Goal: Task Accomplishment & Management: Complete application form

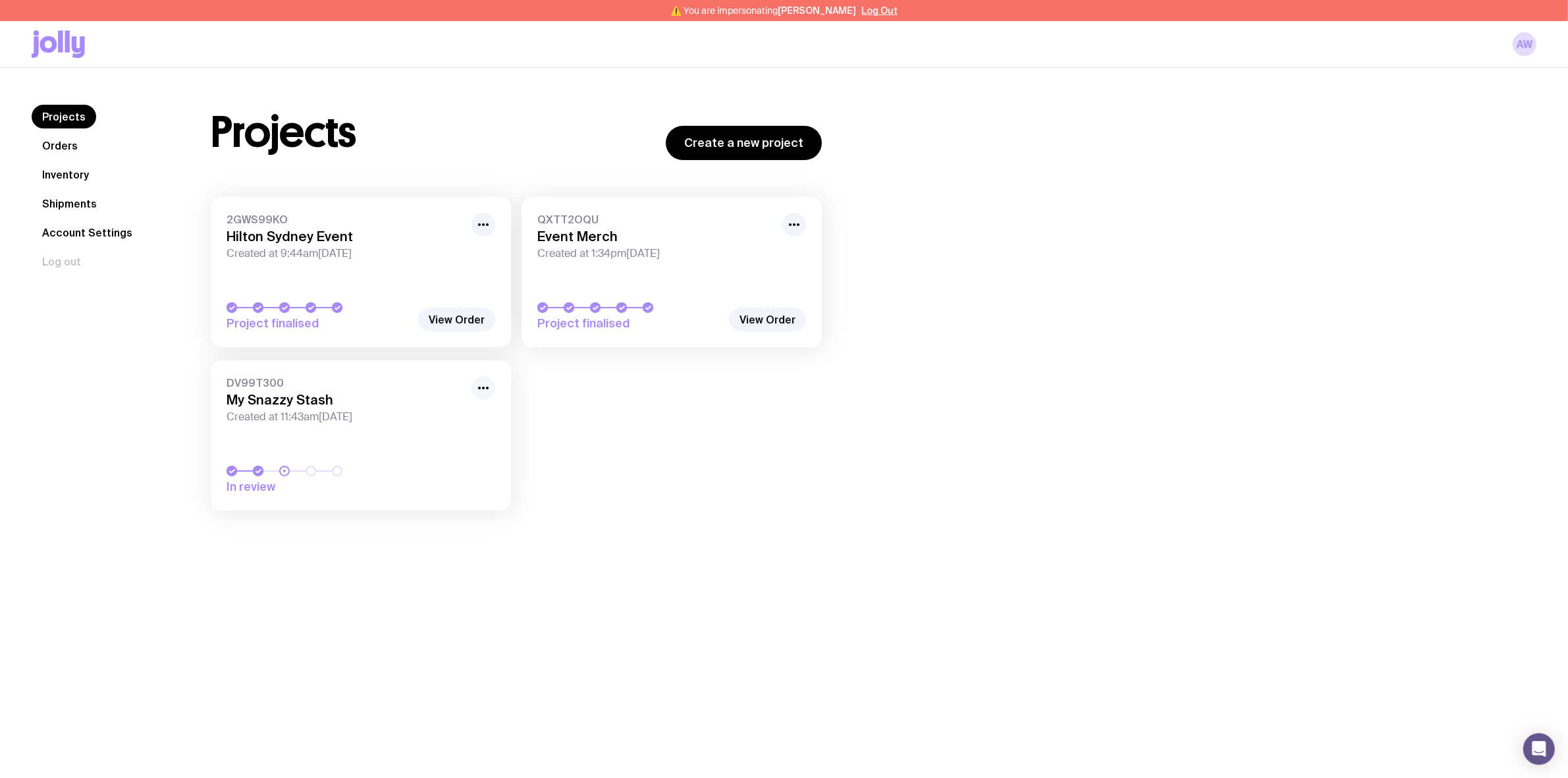
click at [485, 393] on icon "button" at bounding box center [483, 388] width 16 height 16
click at [467, 413] on button "Rename" at bounding box center [453, 417] width 63 height 13
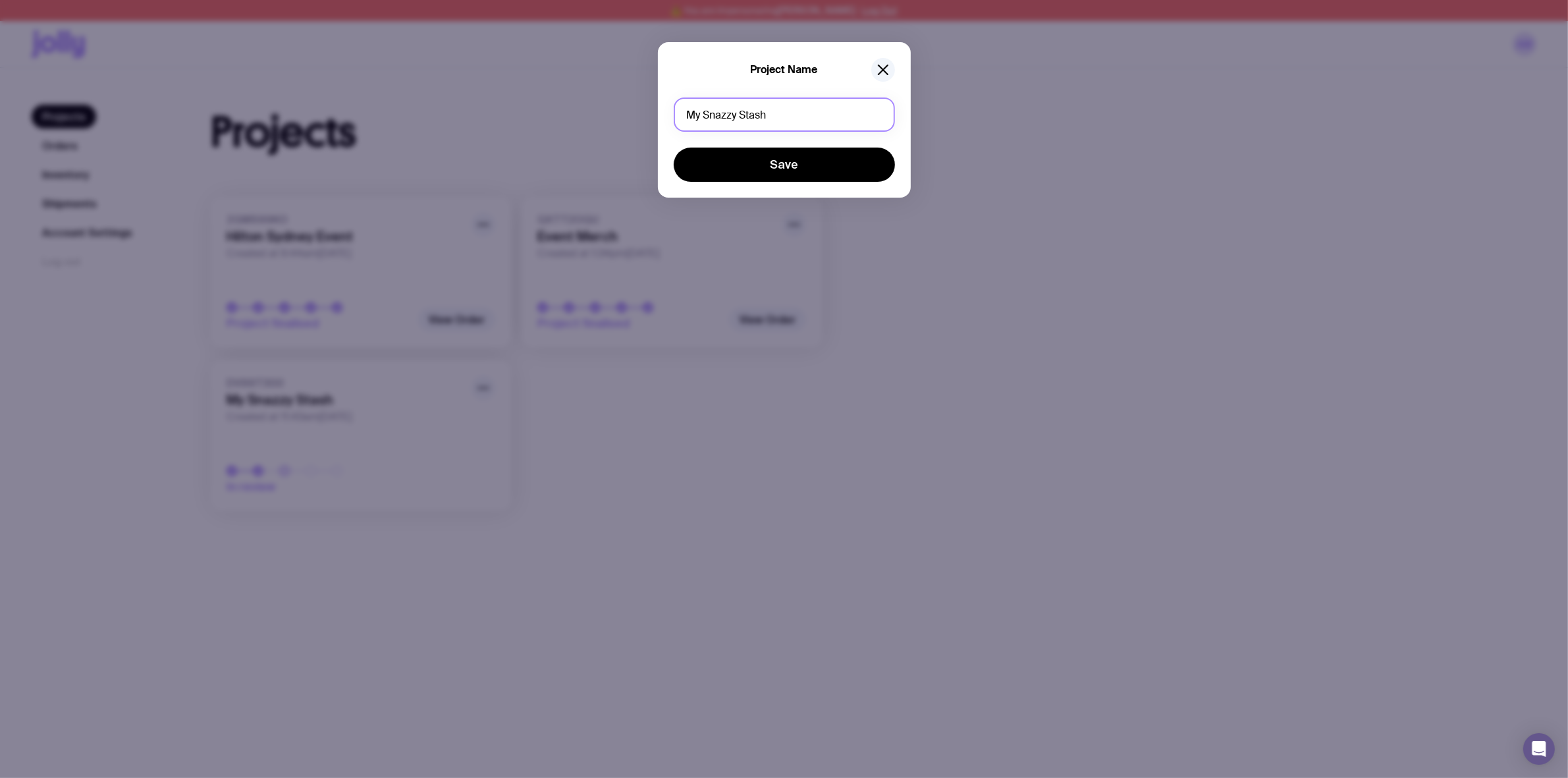
click at [772, 107] on input "My Snazzy Stash" at bounding box center [784, 114] width 222 height 35
type input "Existing Stock"
click at [674, 148] on button "Save" at bounding box center [784, 165] width 222 height 35
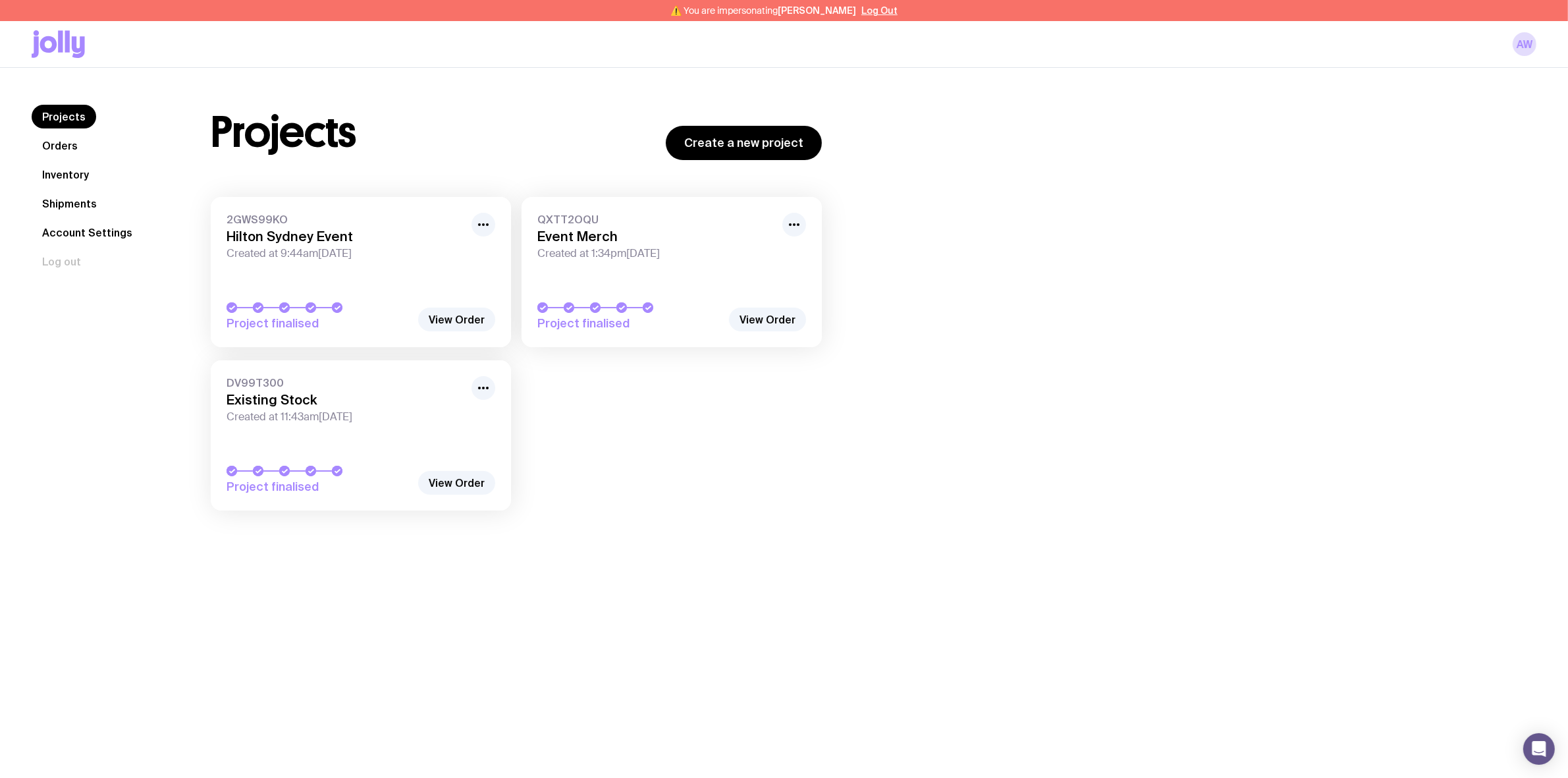
click at [84, 175] on link "Inventory" at bounding box center [65, 175] width 67 height 24
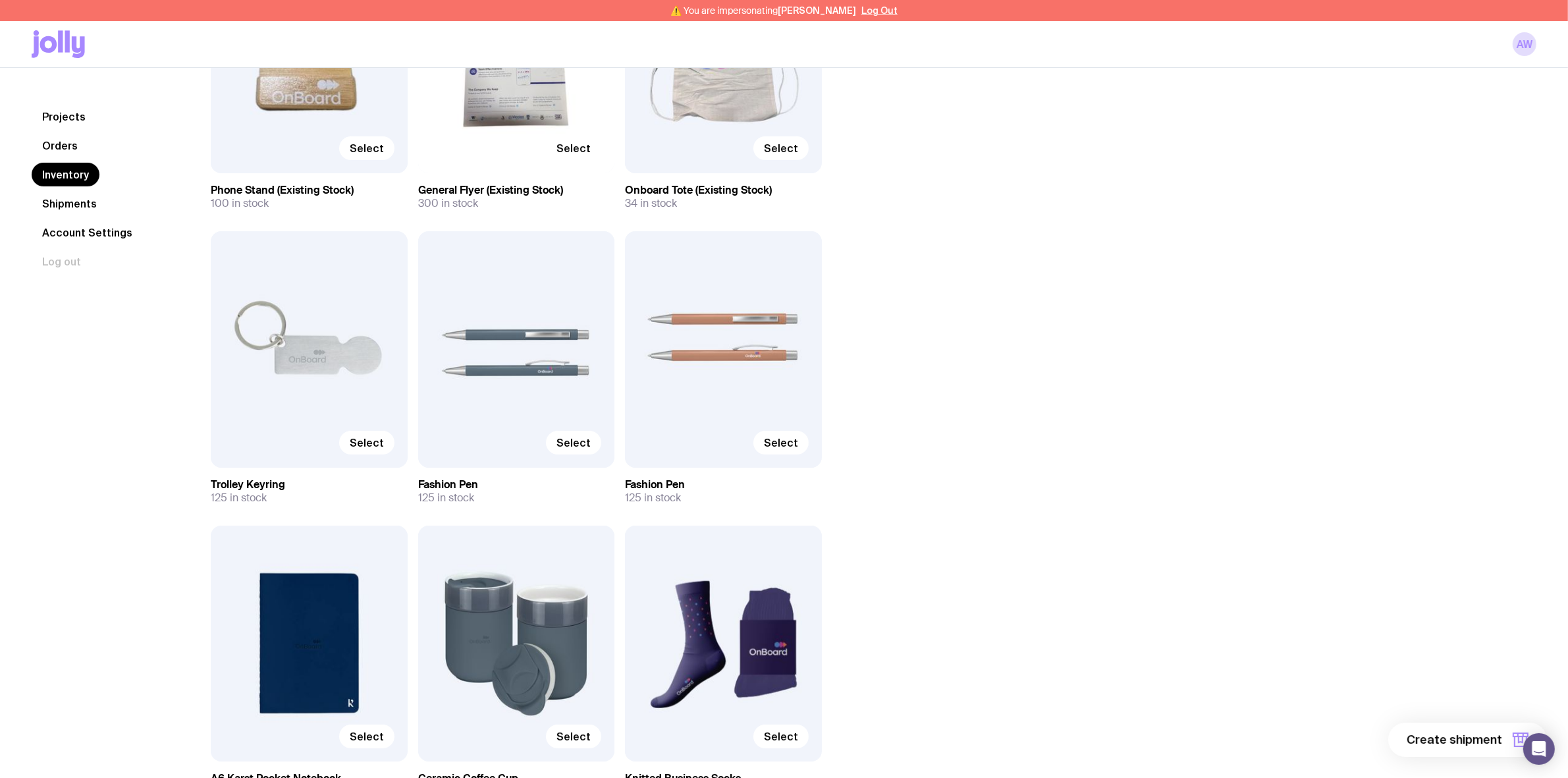
scroll to position [329, 0]
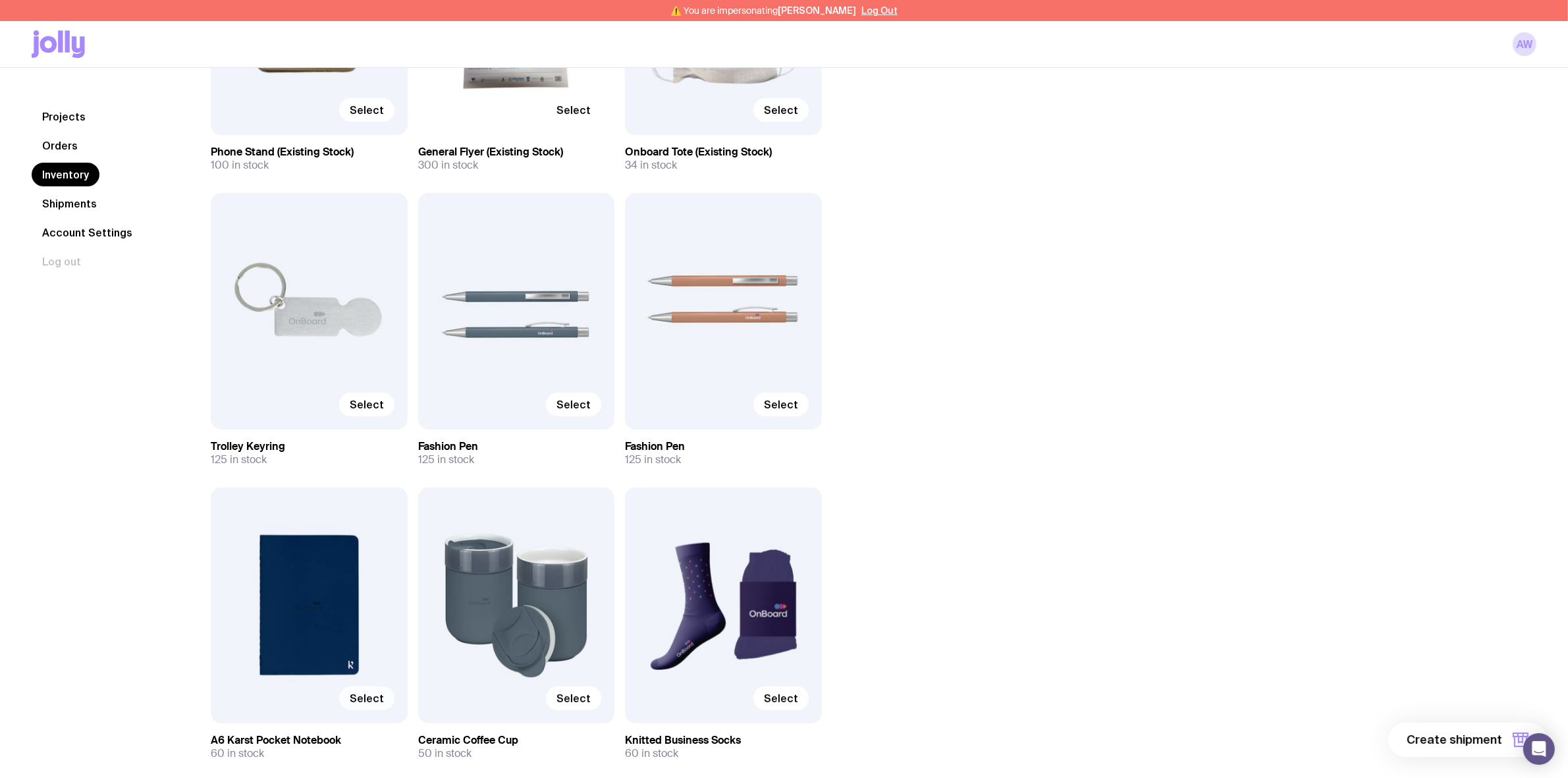
click at [369, 698] on span "Select" at bounding box center [366, 698] width 35 height 13
click at [0, 0] on input "Select" at bounding box center [0, 0] width 0 height 0
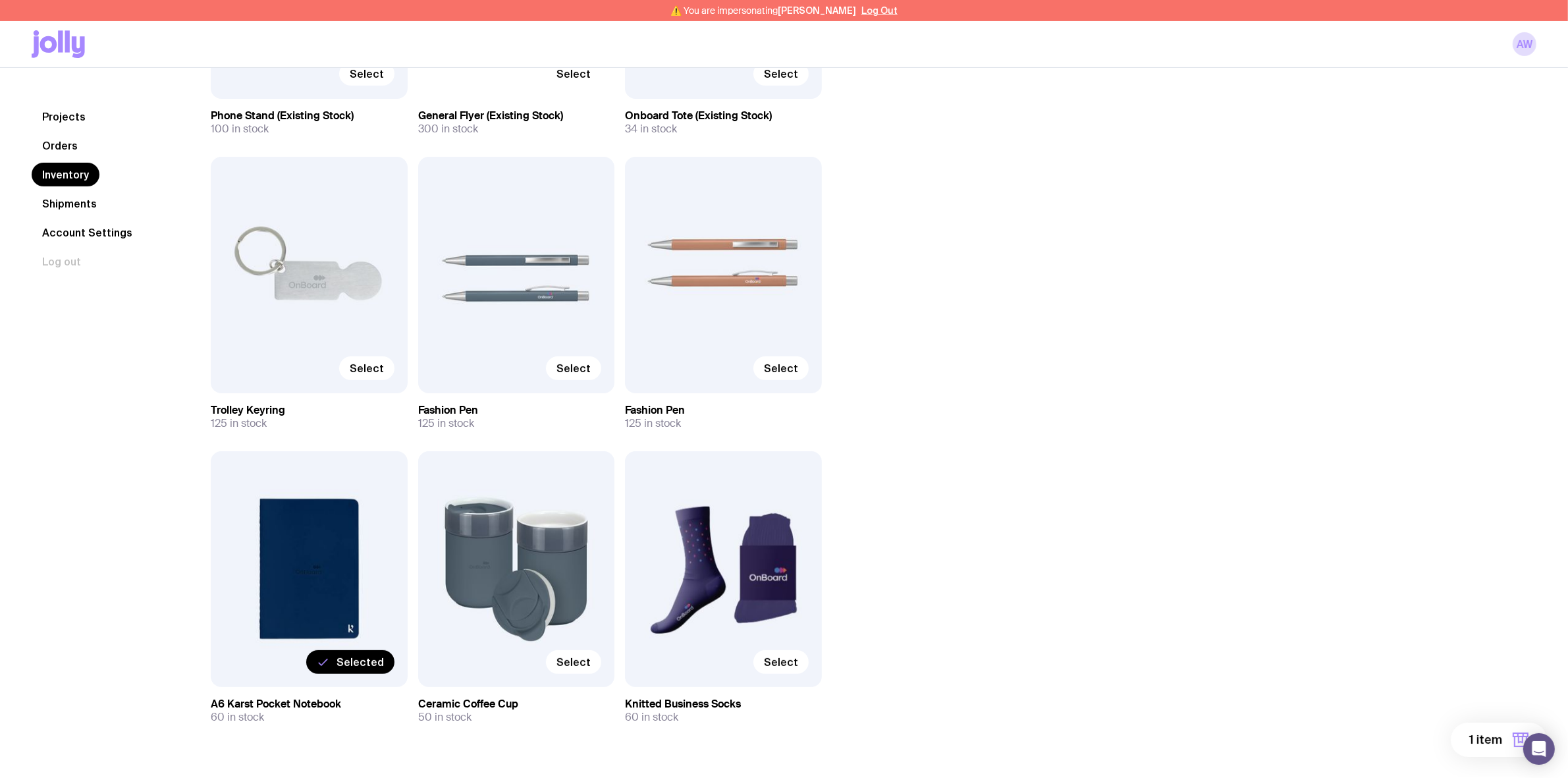
scroll to position [401, 0]
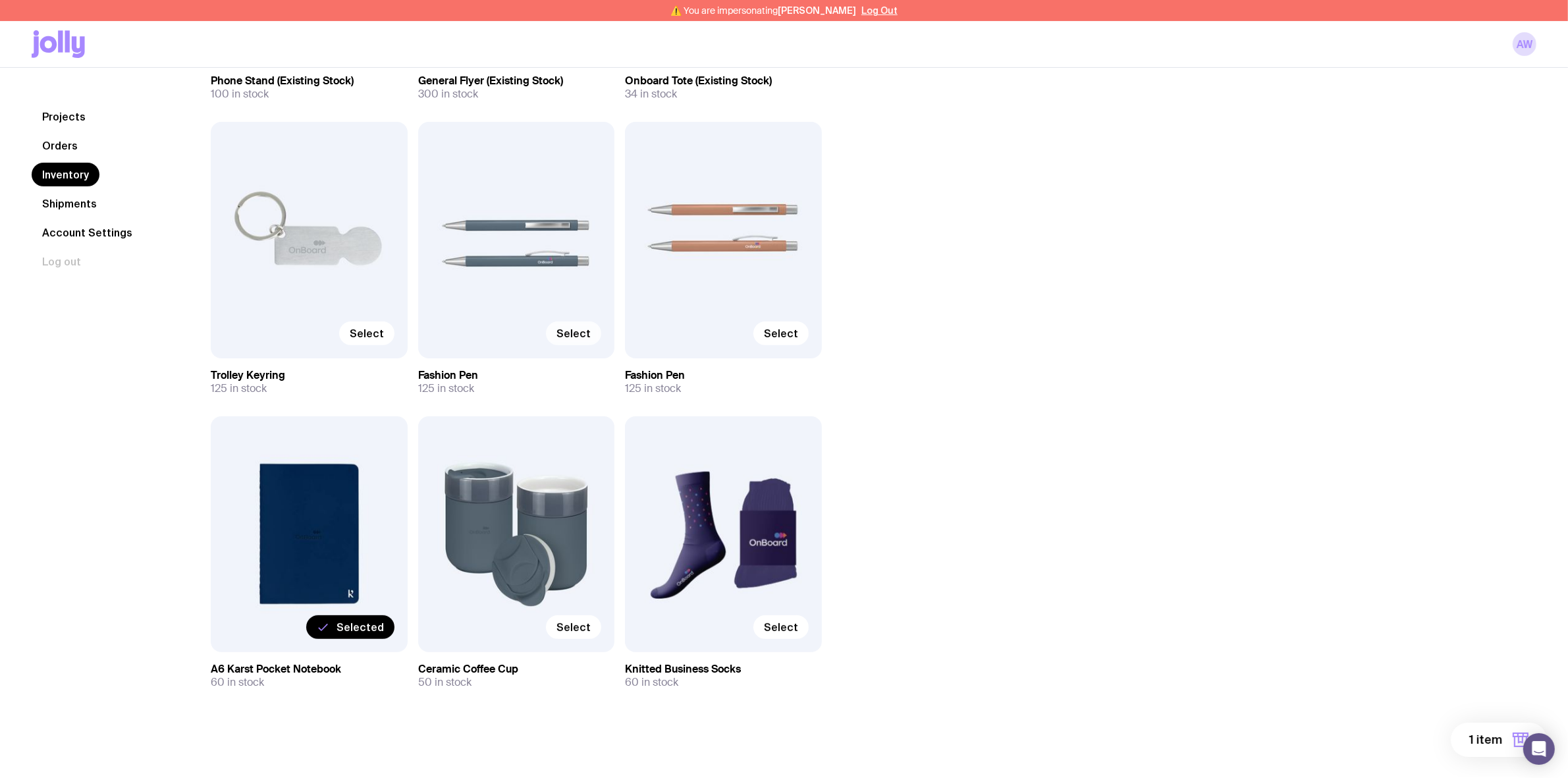
click at [564, 333] on span "Select" at bounding box center [573, 333] width 35 height 13
click at [0, 0] on input "Select" at bounding box center [0, 0] width 0 height 0
click at [788, 327] on span "Select" at bounding box center [780, 333] width 35 height 13
click at [0, 0] on input "Select" at bounding box center [0, 0] width 0 height 0
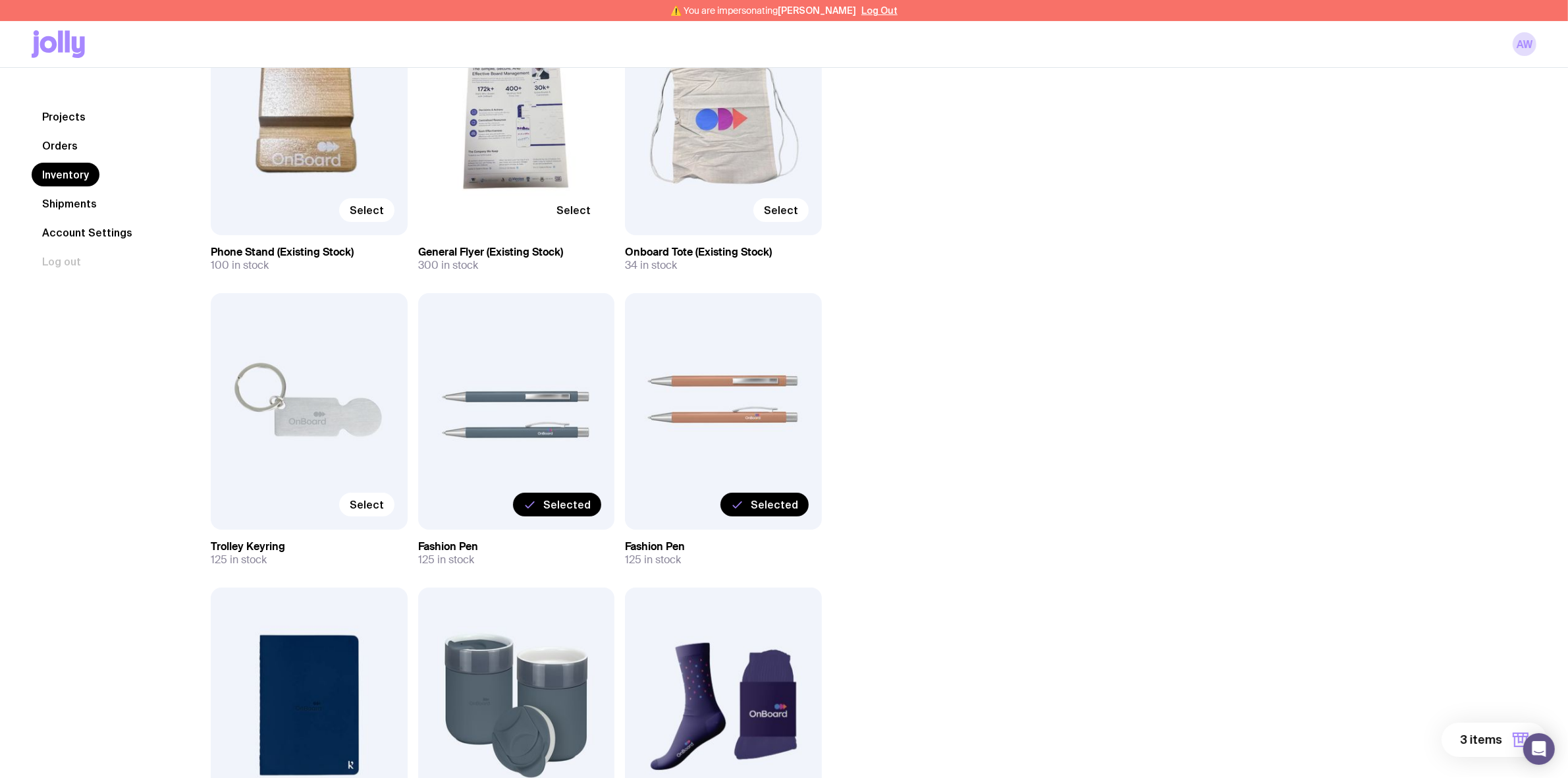
scroll to position [0, 0]
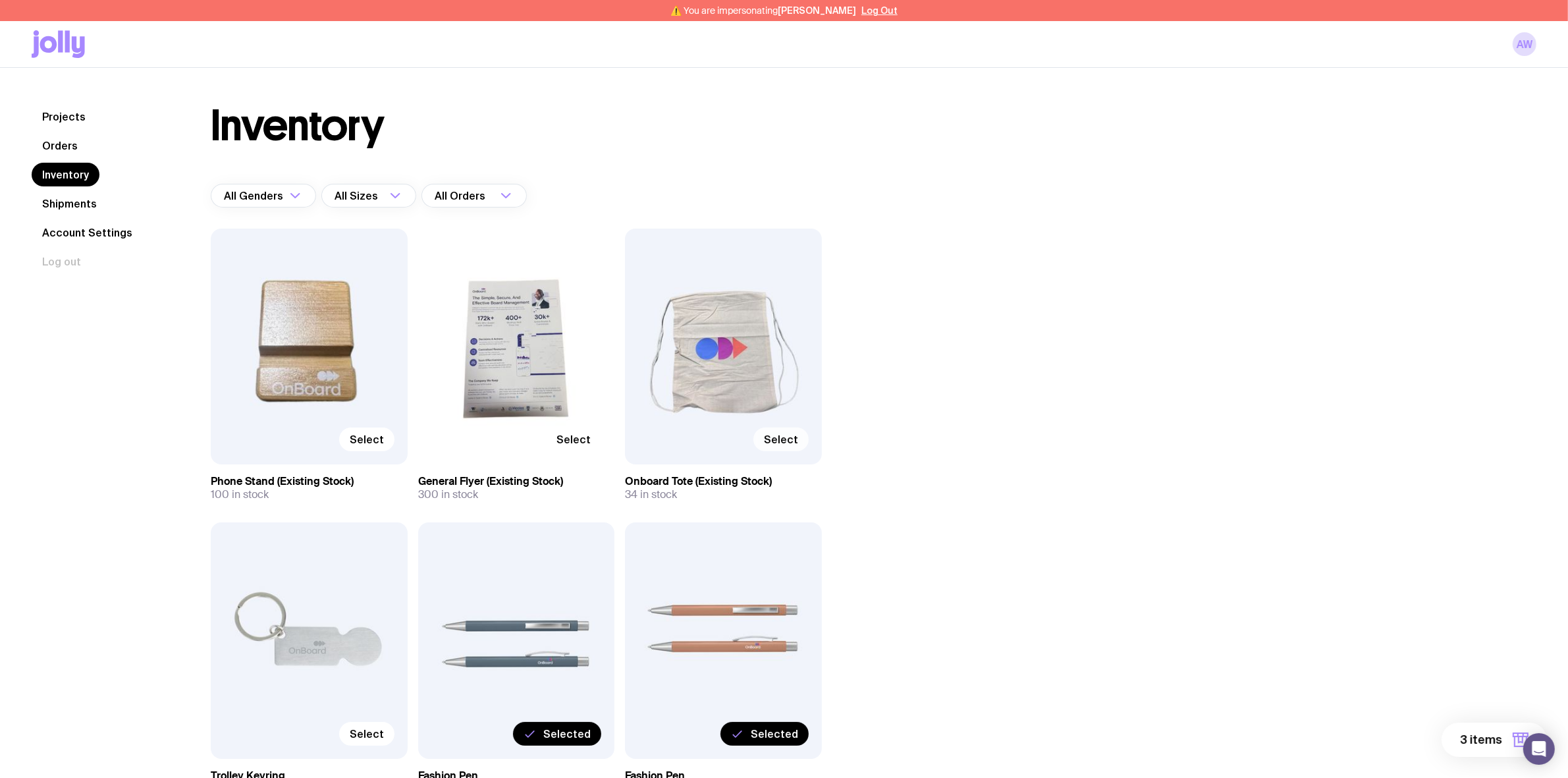
click at [780, 440] on span "Select" at bounding box center [780, 439] width 35 height 13
click at [0, 0] on input "Select" at bounding box center [0, 0] width 0 height 0
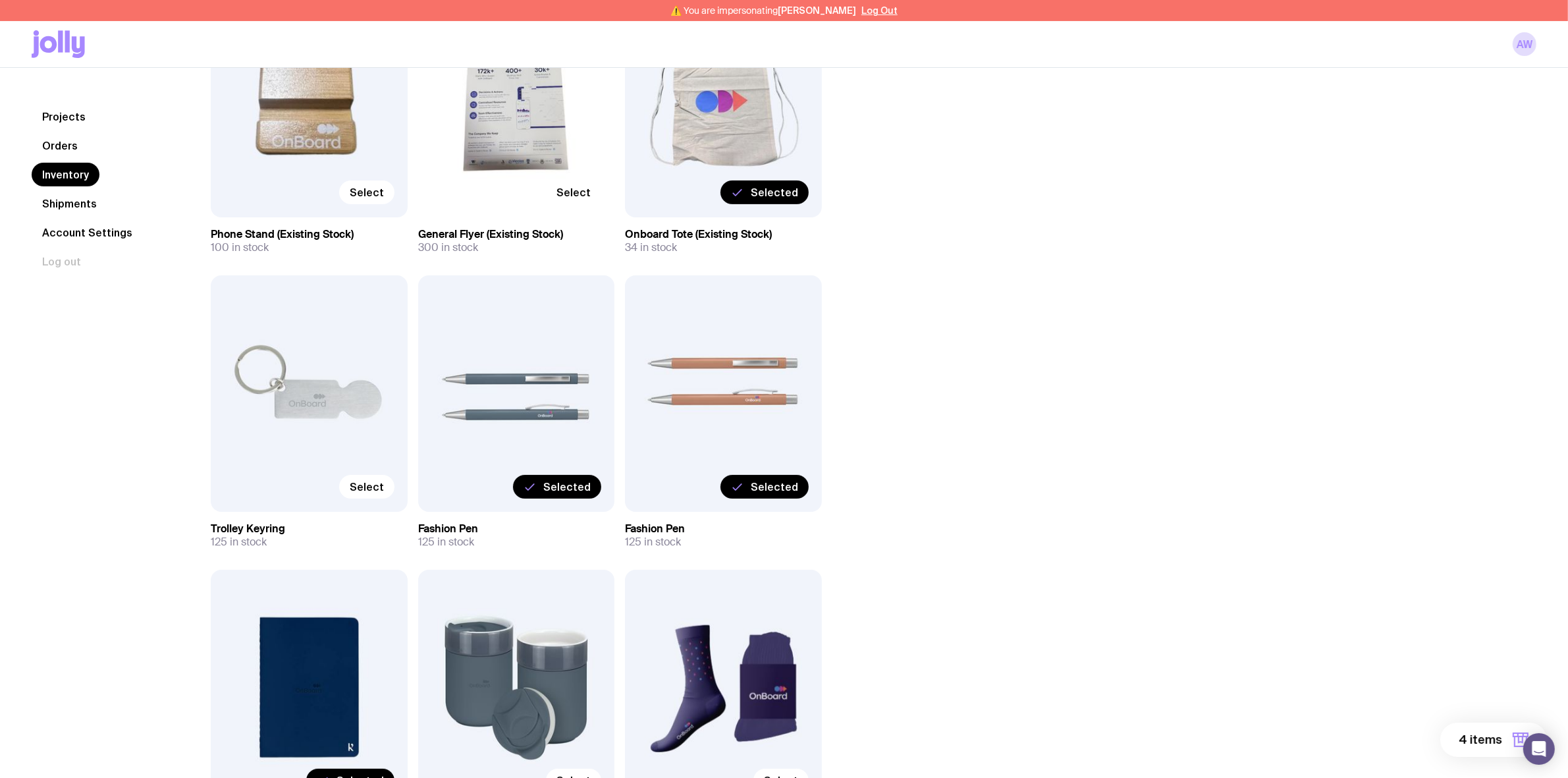
scroll to position [71, 0]
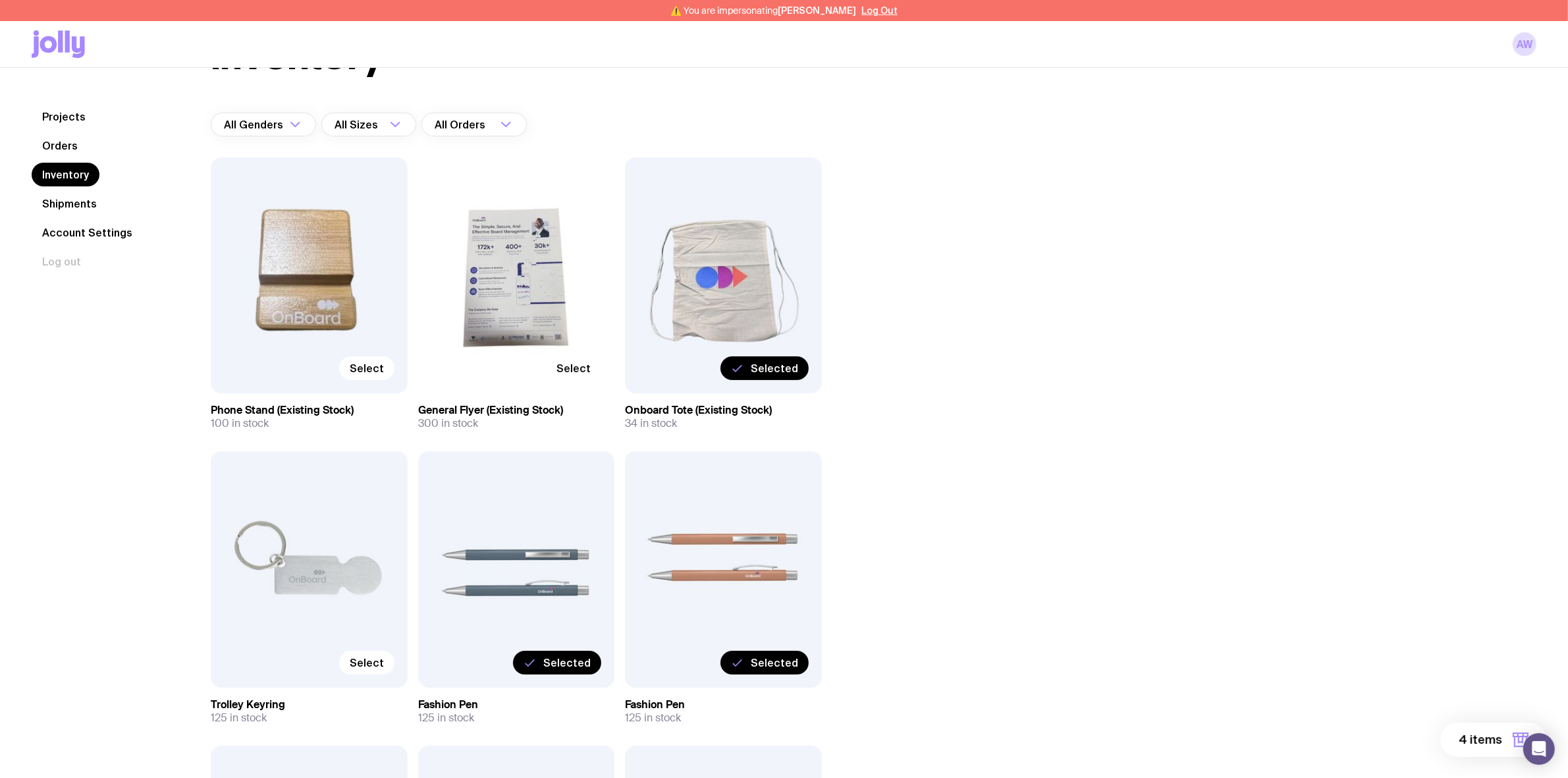
click at [571, 365] on span "Select" at bounding box center [573, 368] width 35 height 13
click at [0, 0] on input "Select" at bounding box center [0, 0] width 0 height 0
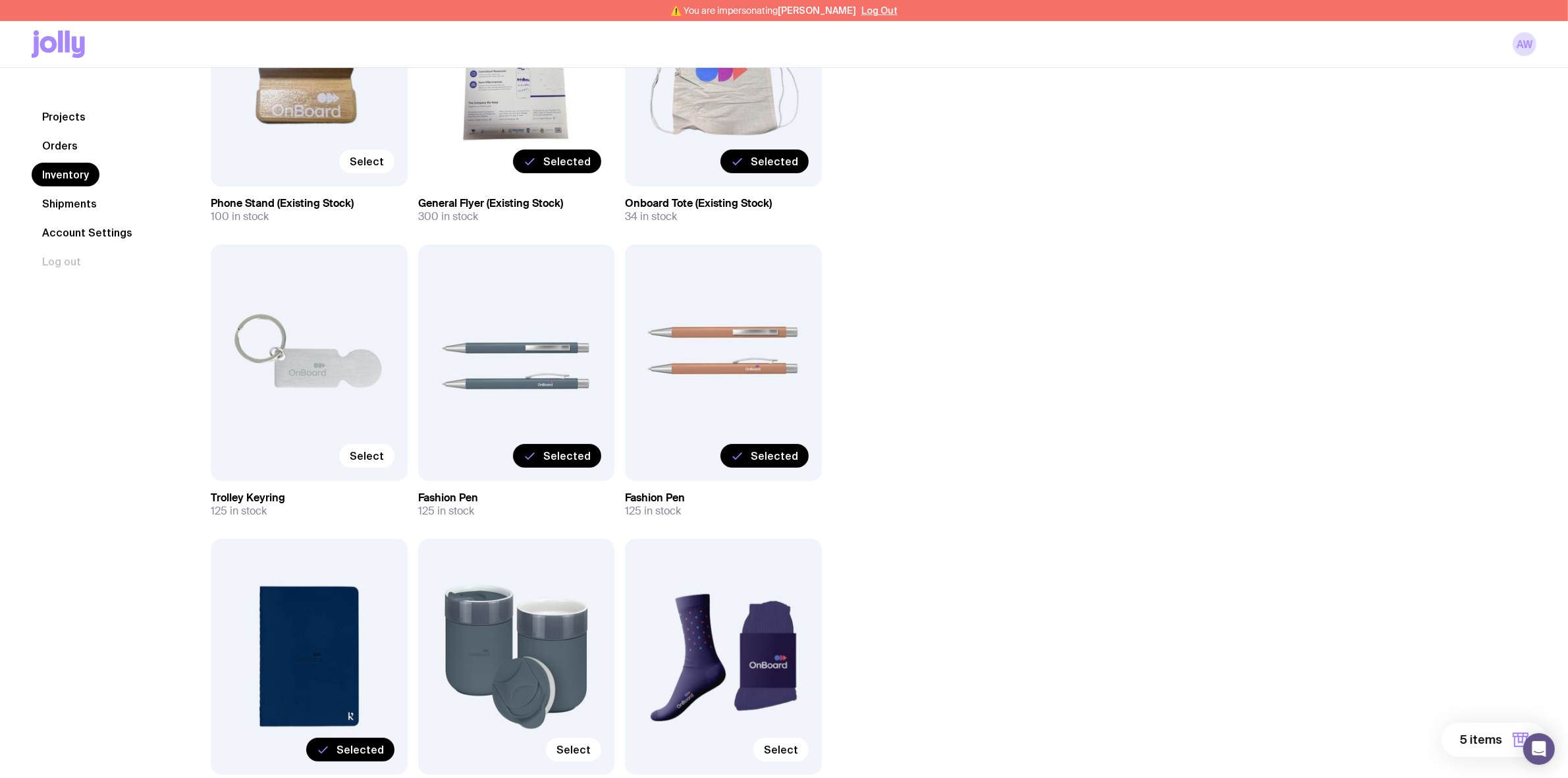
scroll to position [401, 0]
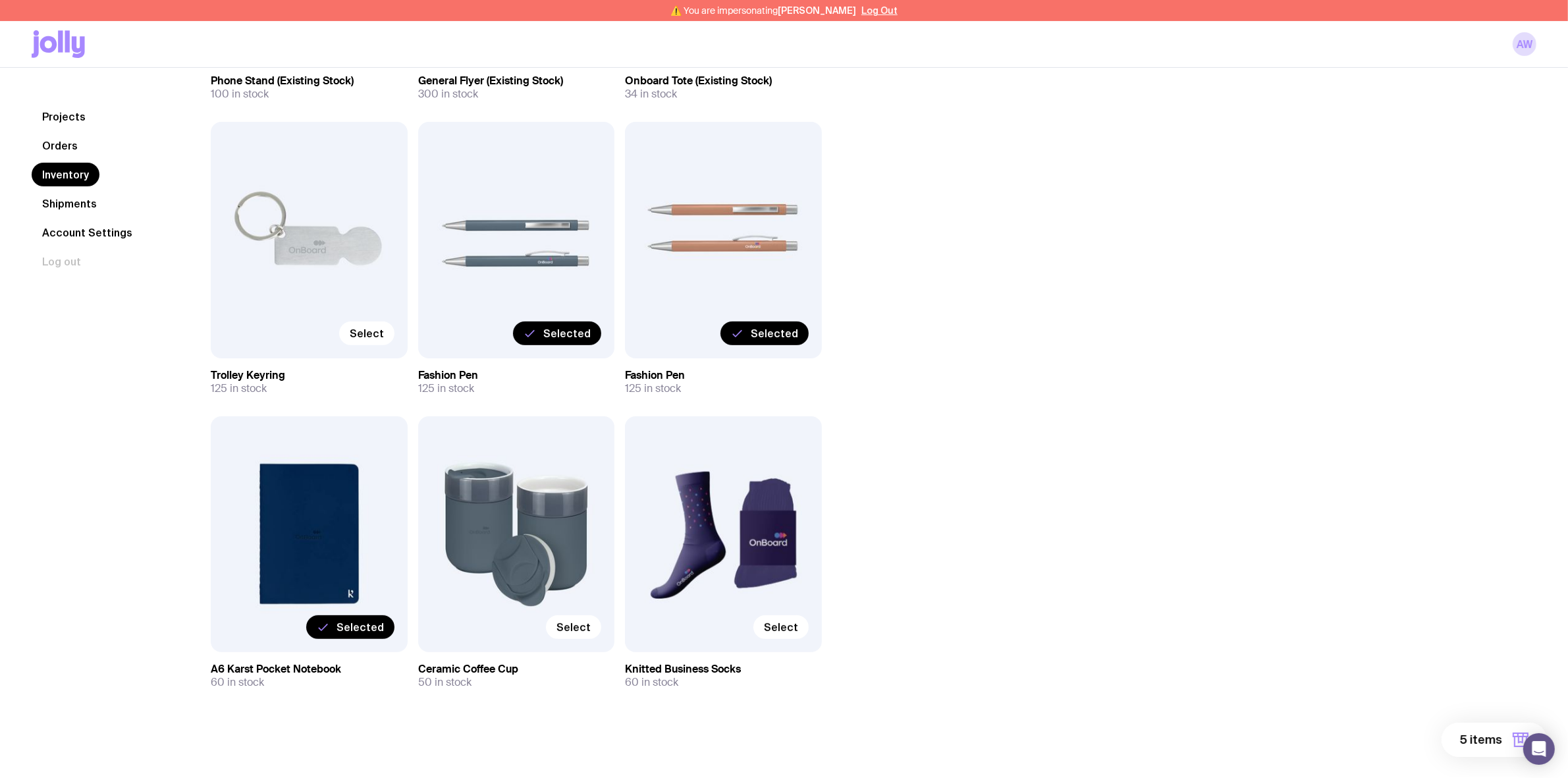
click at [1479, 738] on span "5 items" at bounding box center [1480, 739] width 42 height 16
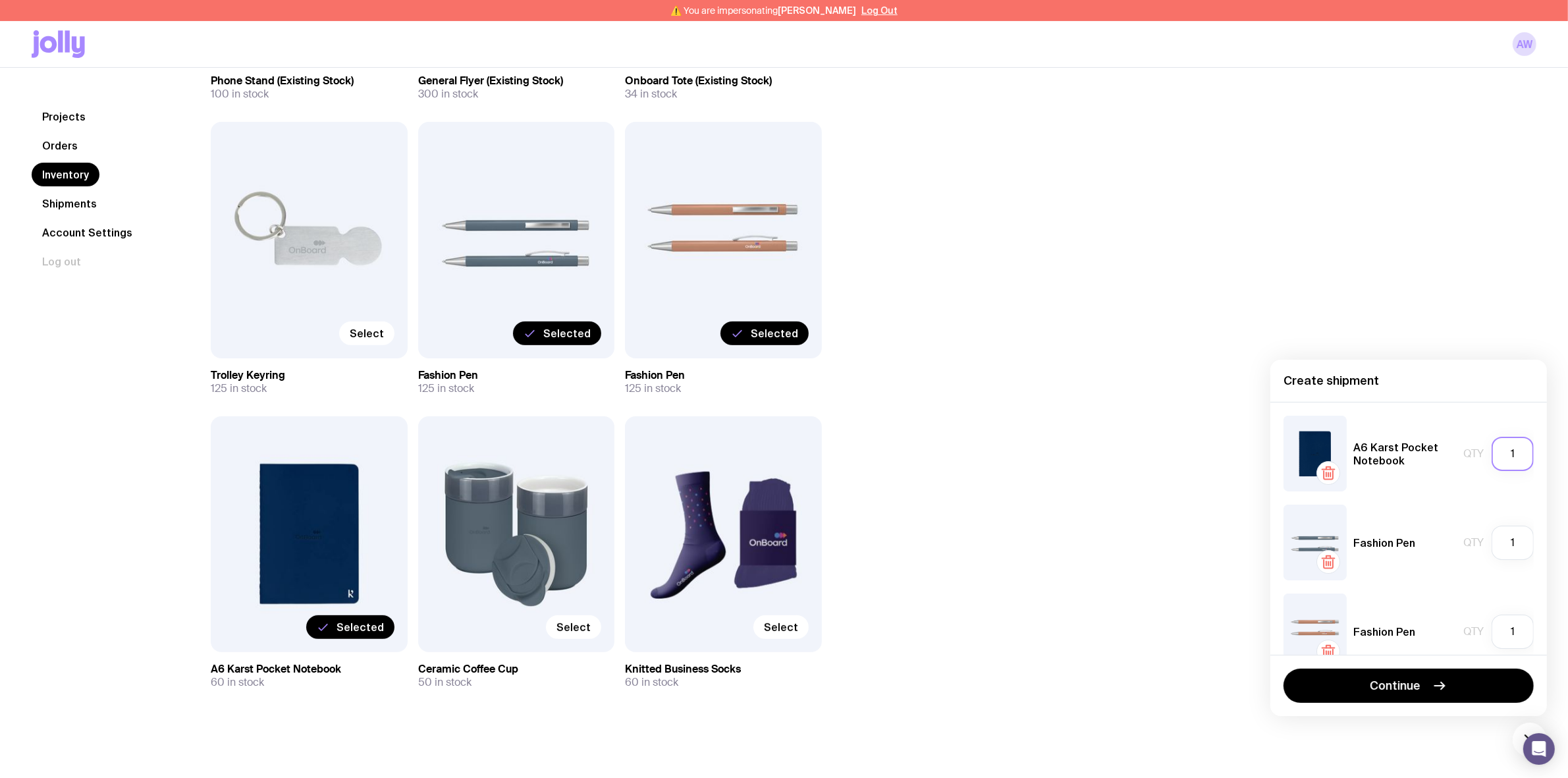
click at [1502, 456] on input "1" at bounding box center [1513, 454] width 42 height 35
type input "20"
click at [1502, 540] on input "1" at bounding box center [1513, 542] width 42 height 35
type input "10"
click at [1505, 629] on input "1" at bounding box center [1513, 631] width 42 height 35
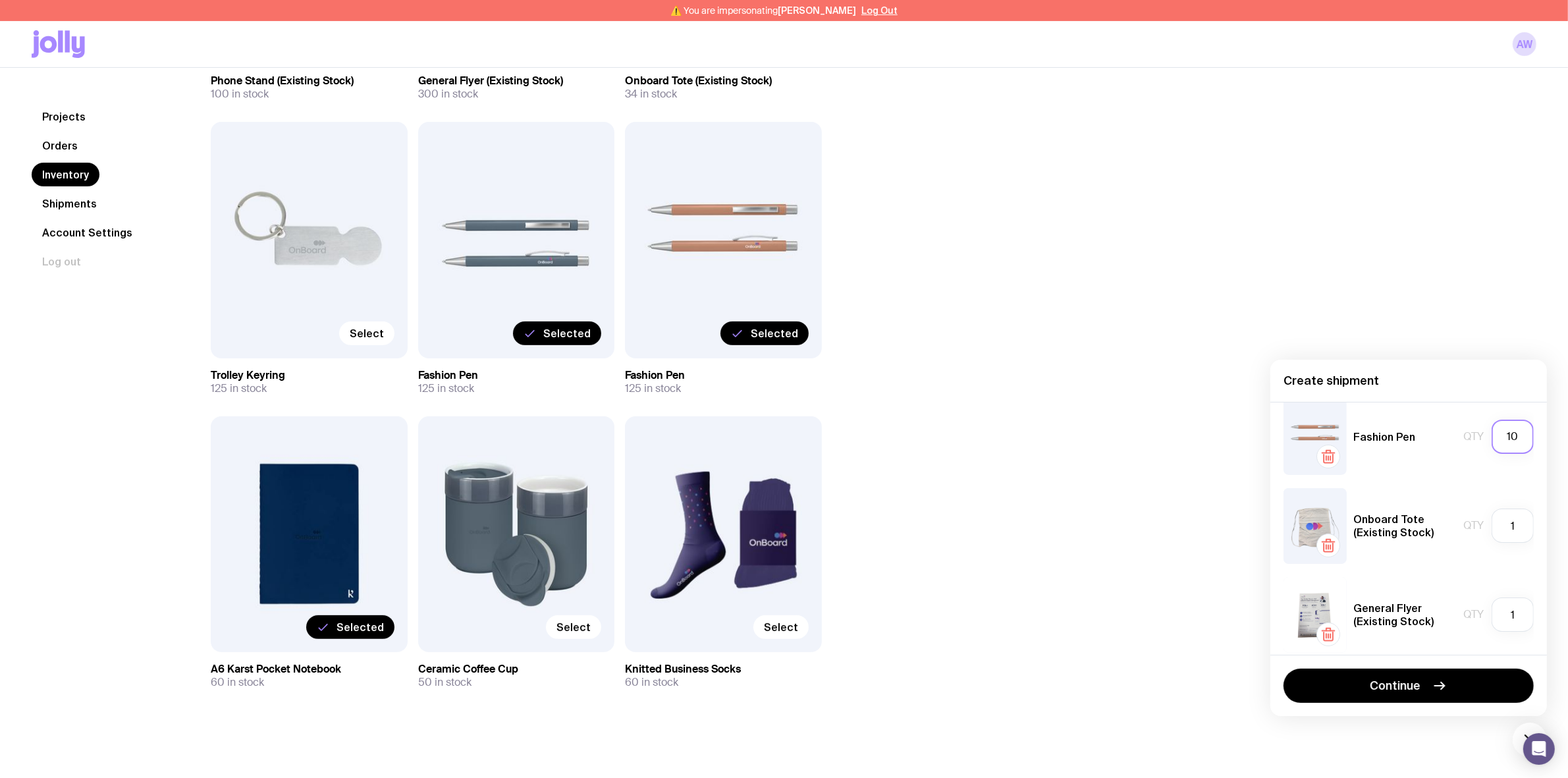
scroll to position [206, 0]
type input "10"
drag, startPoint x: 1497, startPoint y: 509, endPoint x: 1486, endPoint y: 511, distance: 11.2
click at [1492, 511] on input "1" at bounding box center [1513, 514] width 42 height 35
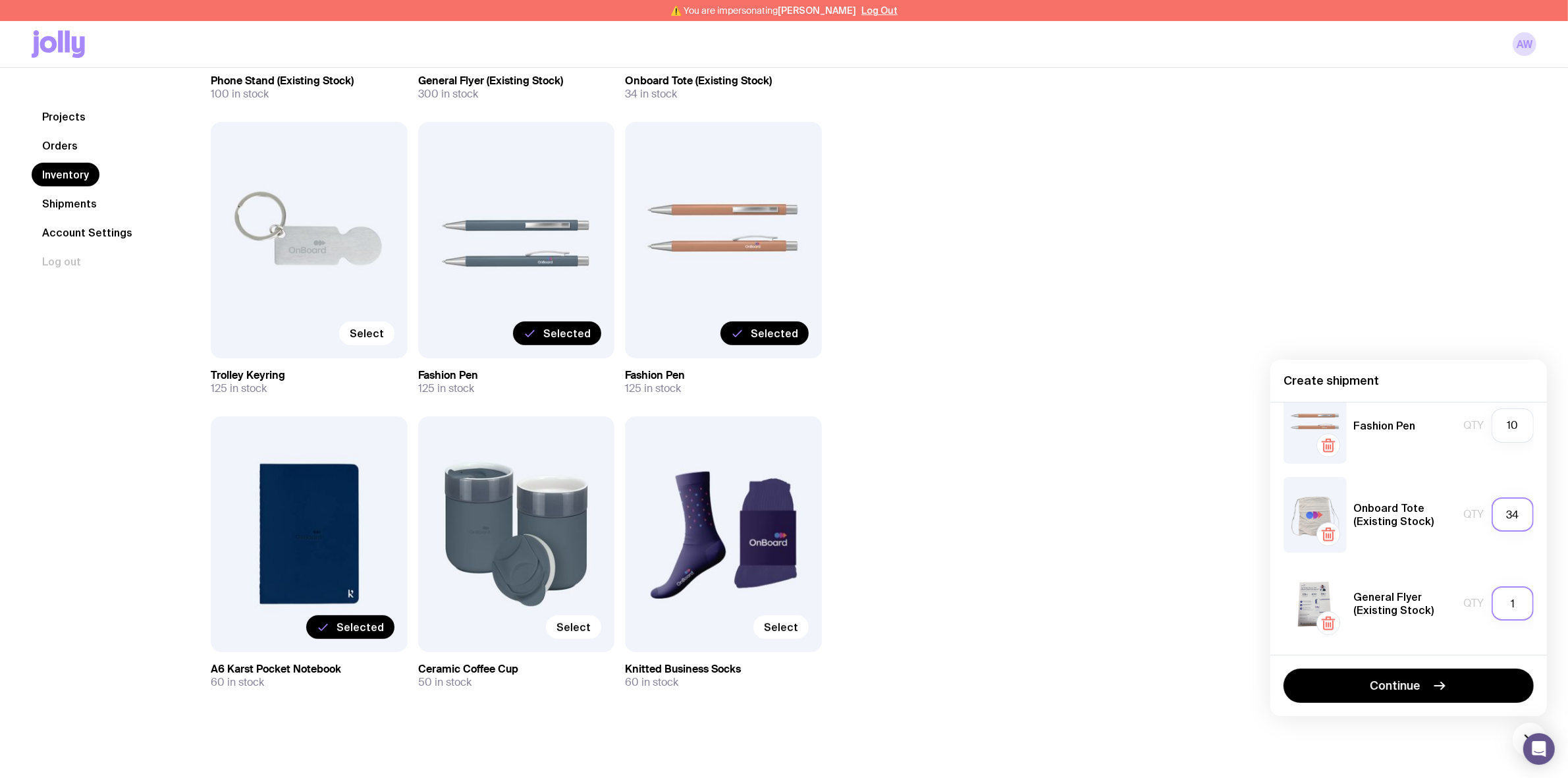
type input "34"
click at [1508, 604] on input "1" at bounding box center [1513, 603] width 42 height 35
type input "100"
click at [1424, 677] on button "Continue" at bounding box center [1408, 685] width 250 height 35
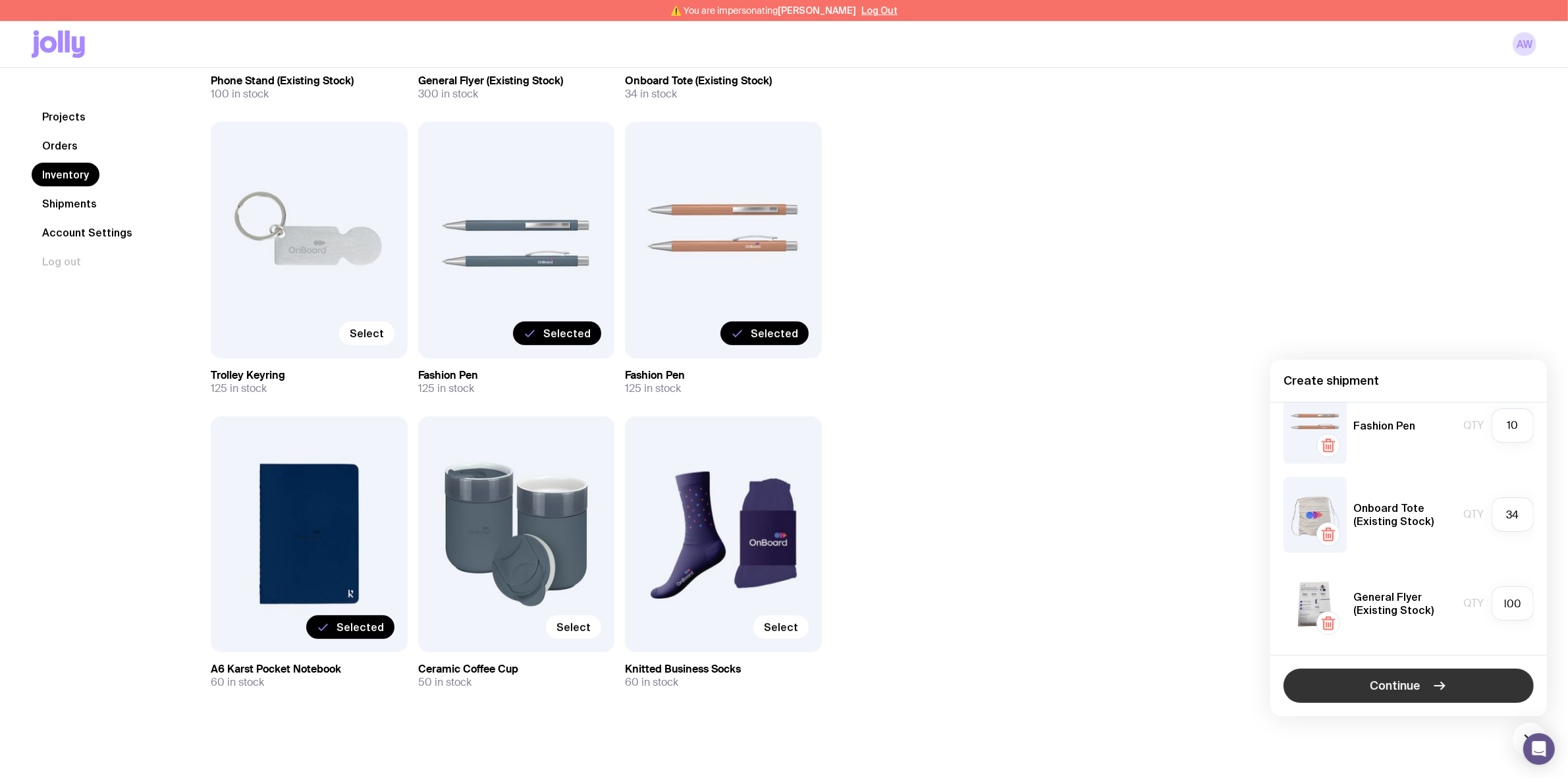
scroll to position [0, 0]
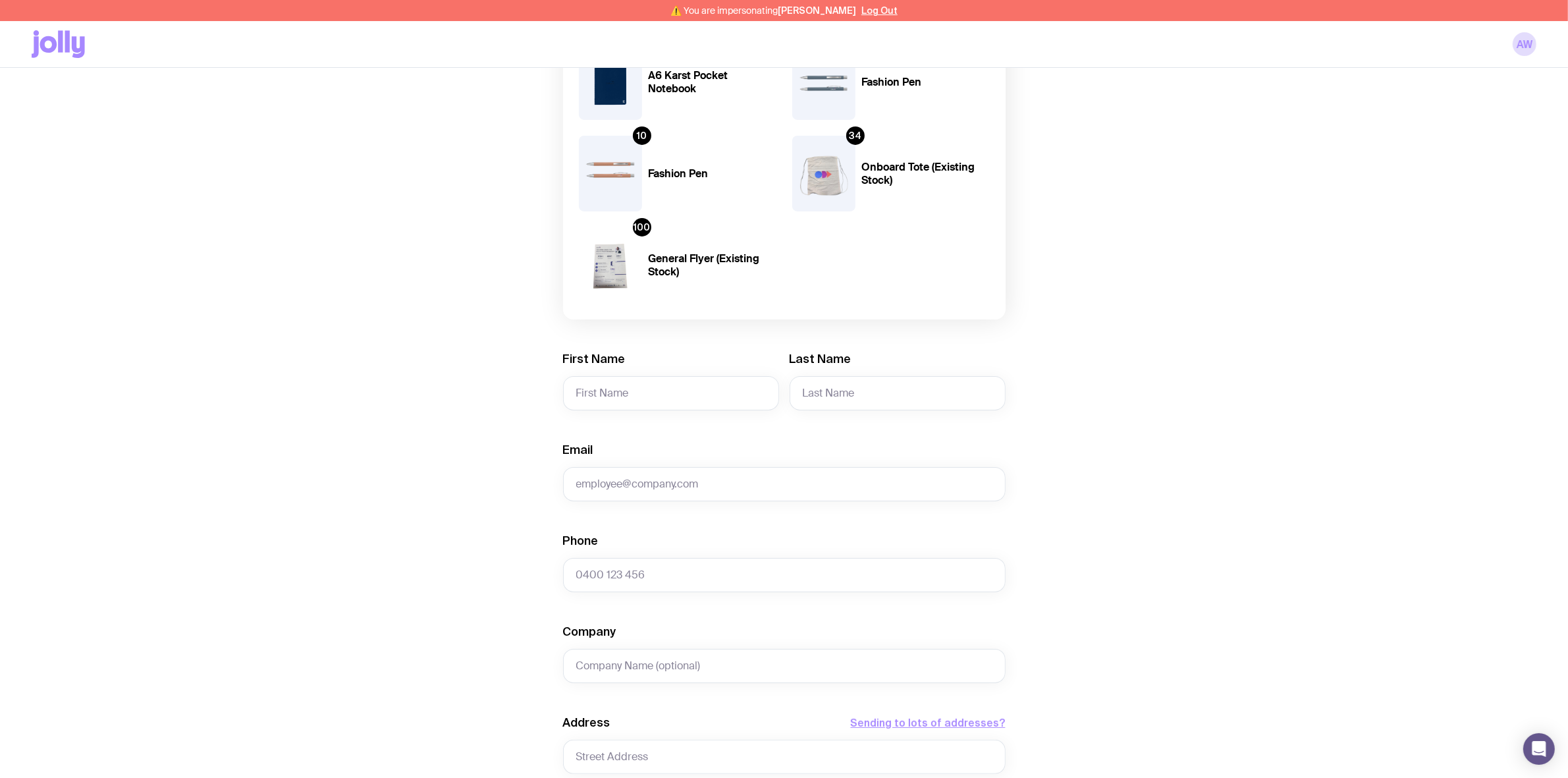
scroll to position [329, 0]
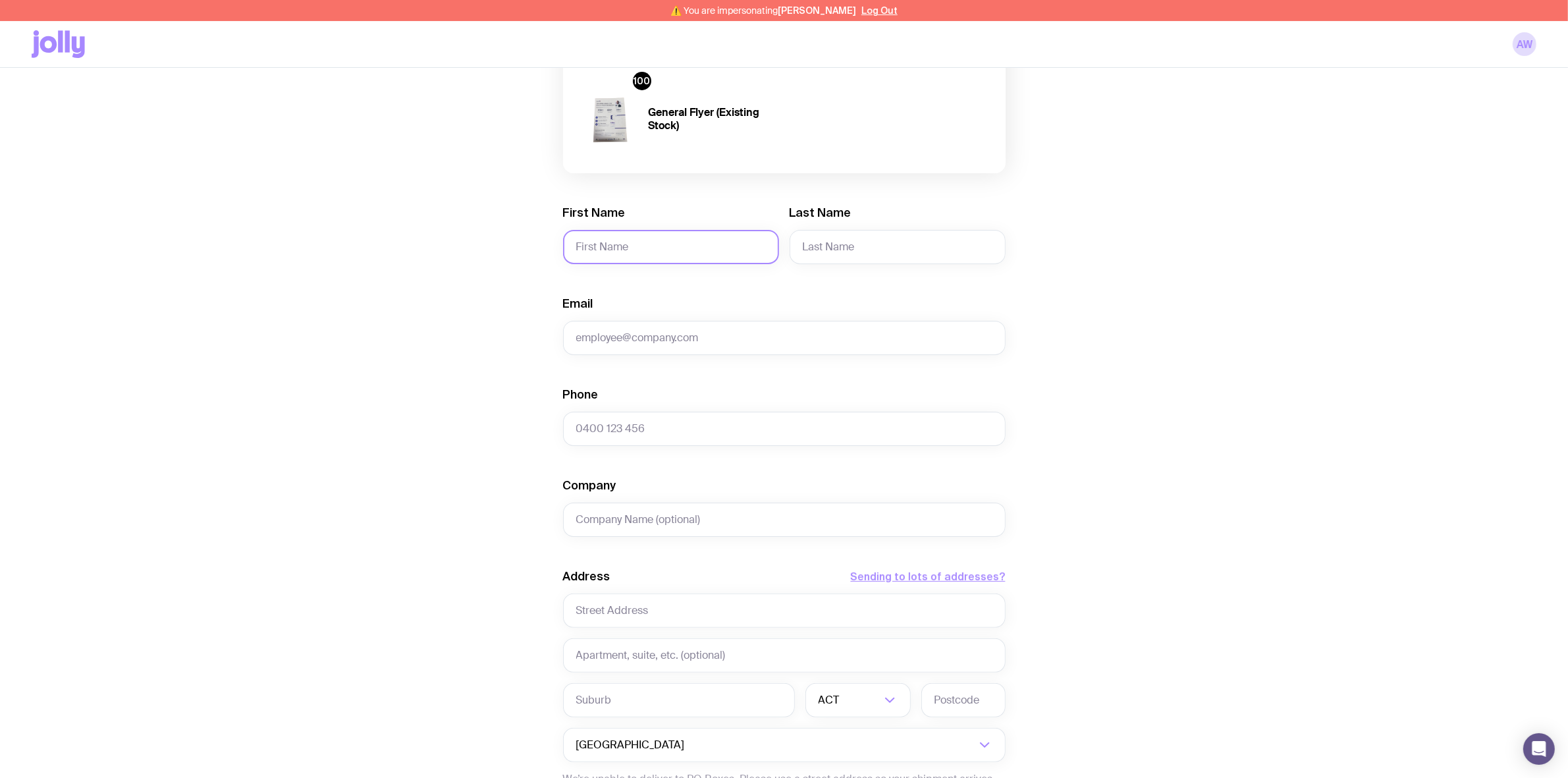
click at [642, 260] on input "First Name" at bounding box center [670, 246] width 216 height 35
type input "Olivia"
type input "Oh"
click at [659, 336] on input "Email" at bounding box center [784, 337] width 442 height 35
click at [761, 344] on input "Email" at bounding box center [784, 337] width 442 height 35
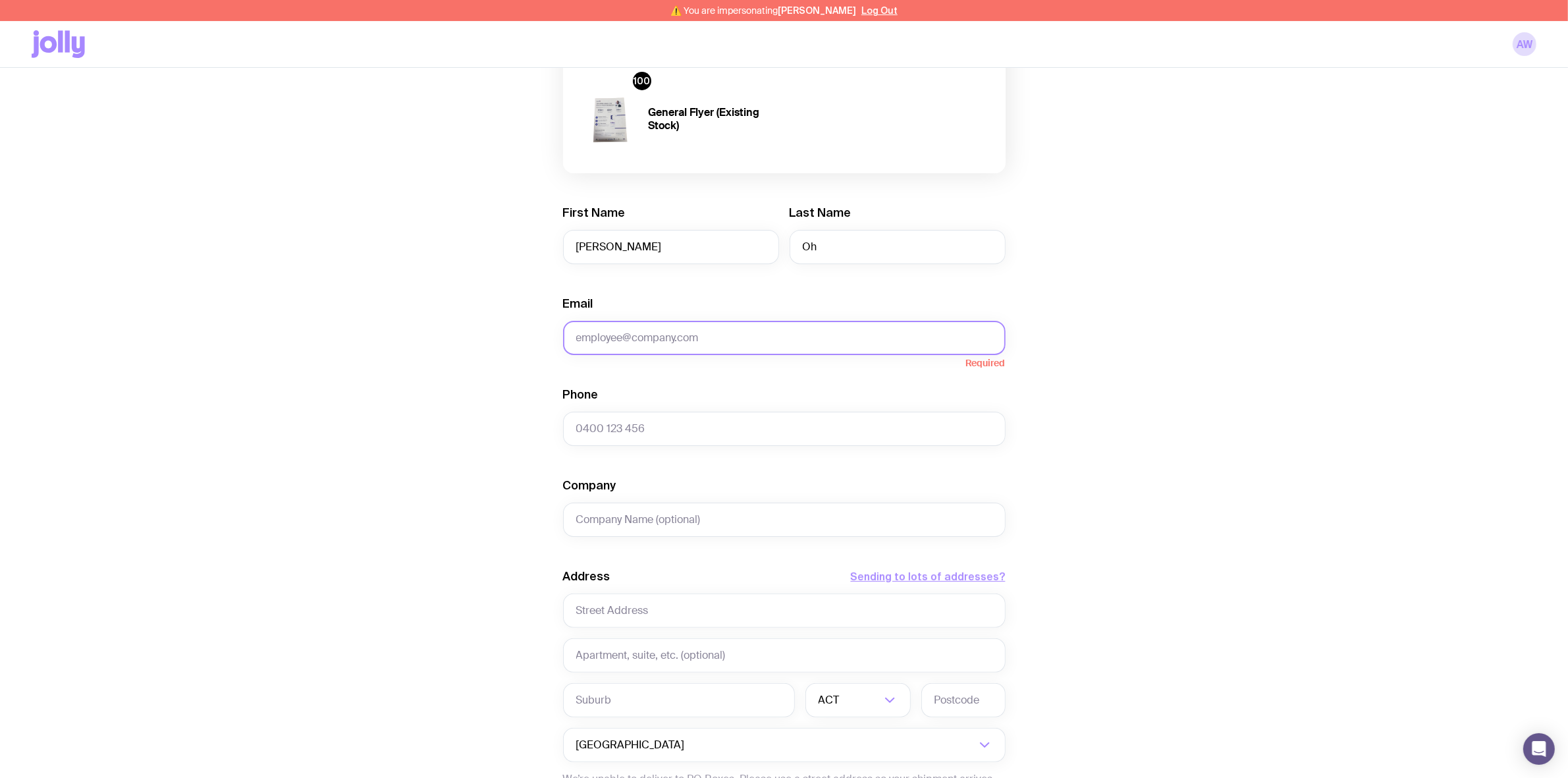
paste input "tyogiswara@onboardmeetings.com"
type input "tyogiswara@onboardmeetings.com"
click at [621, 426] on input "Phone" at bounding box center [784, 429] width 442 height 35
click at [712, 423] on input "Phone" at bounding box center [784, 429] width 442 height 35
type input "0448272451"
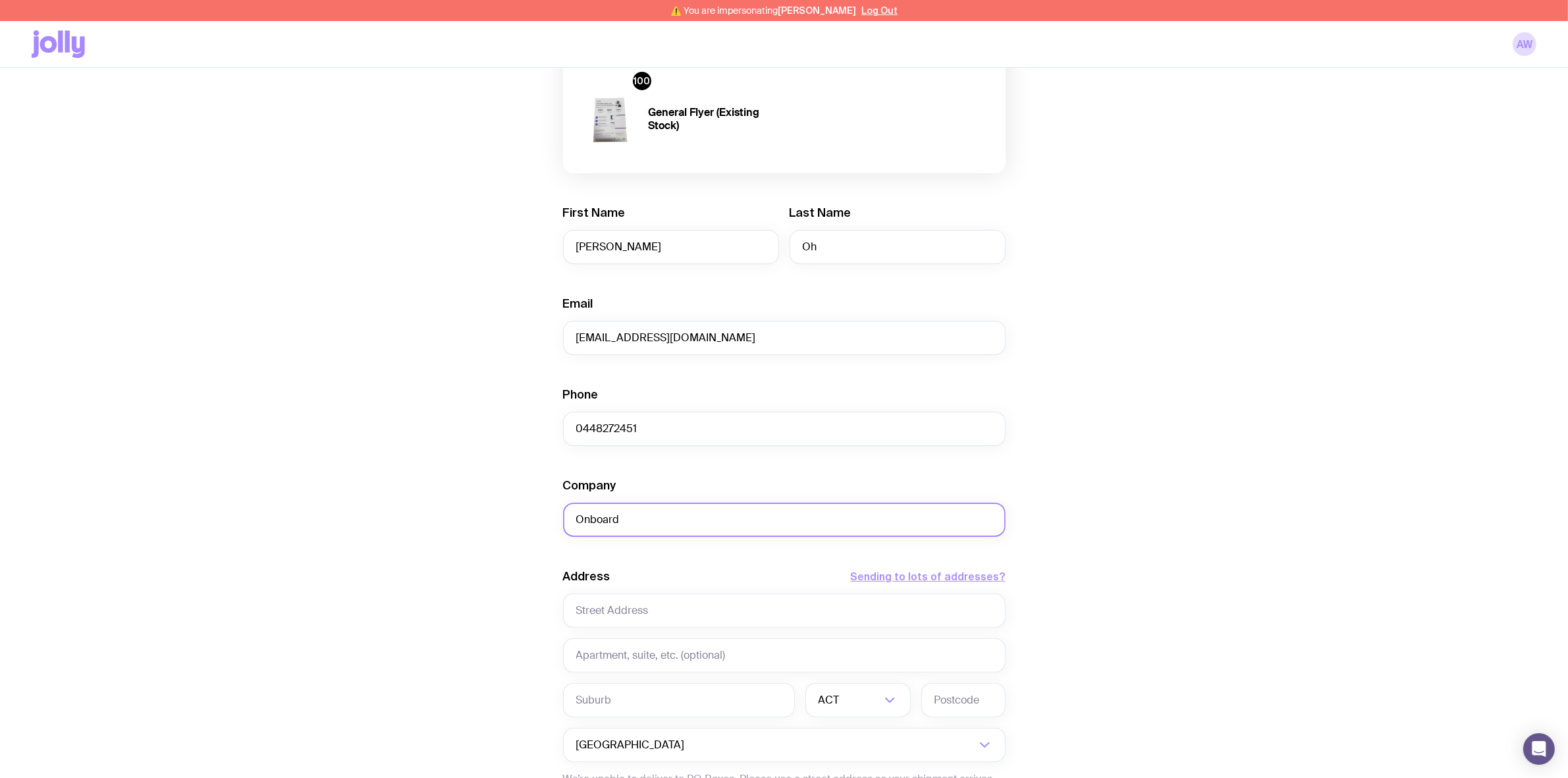
type input "Onboard"
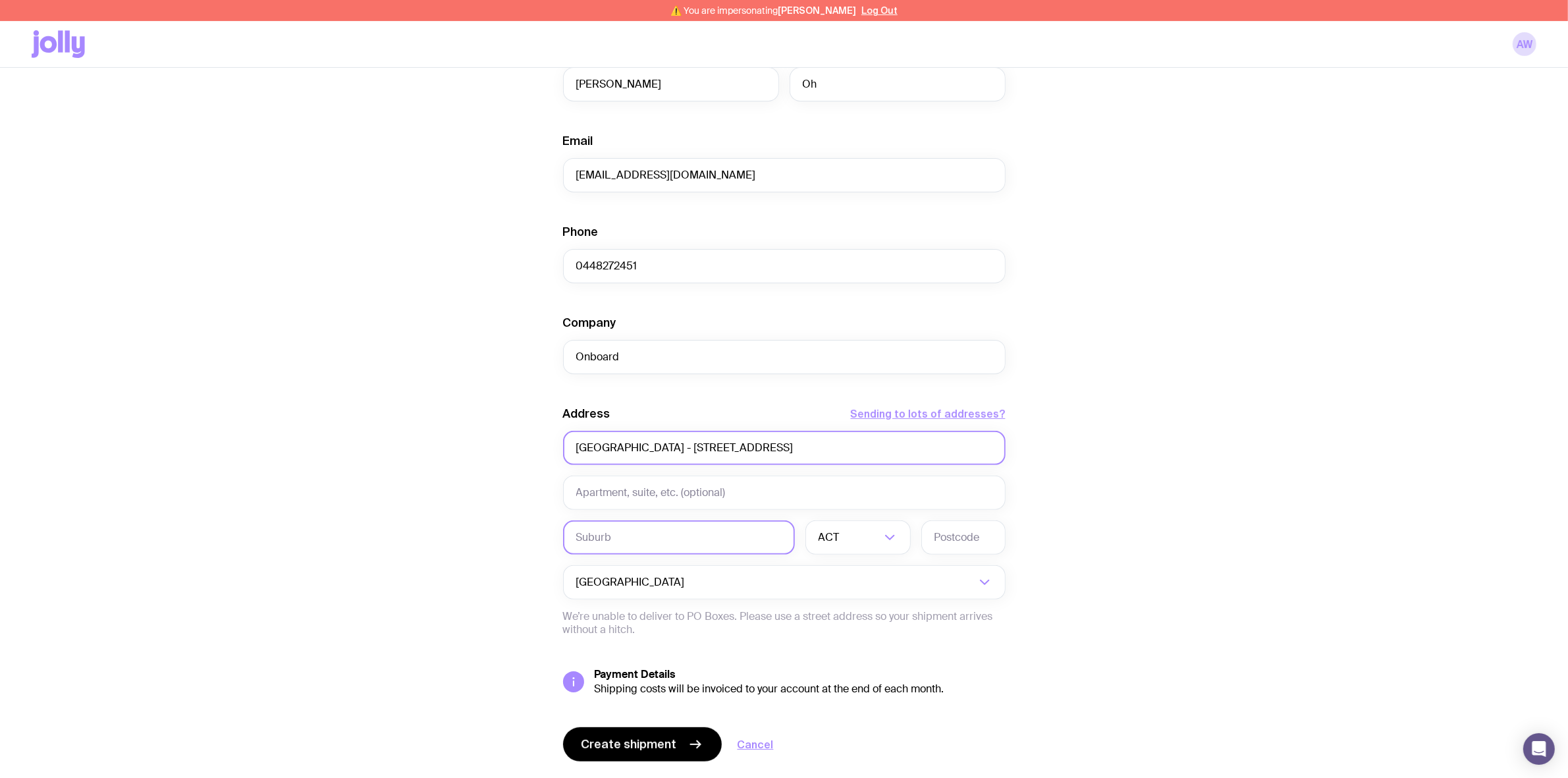
scroll to position [494, 0]
type input "Hilton Sydney Loading Dock - 259 Pitt Street"
click at [644, 529] on input "text" at bounding box center [678, 535] width 232 height 35
type input "Sydney"
click at [845, 544] on input "Search for option" at bounding box center [861, 535] width 39 height 35
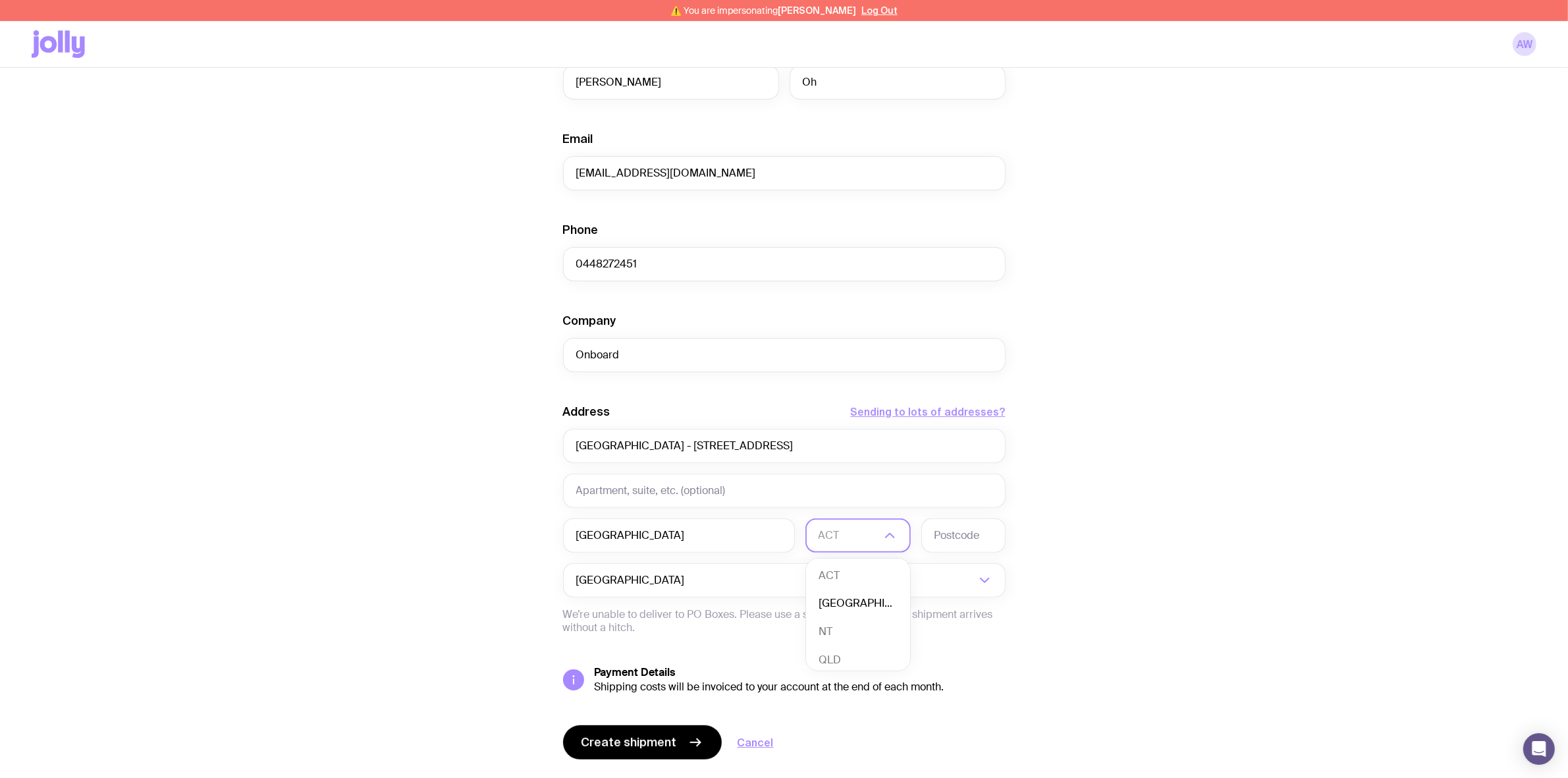
click at [841, 597] on li "NSW" at bounding box center [858, 603] width 104 height 28
click at [966, 527] on input "text" at bounding box center [963, 535] width 84 height 35
type input "2000"
click at [1223, 474] on div "Create shipment Shipment details 20 A6 Karst Pocket Notebook 10 Fashion Pen 10 …" at bounding box center [784, 219] width 1505 height 1185
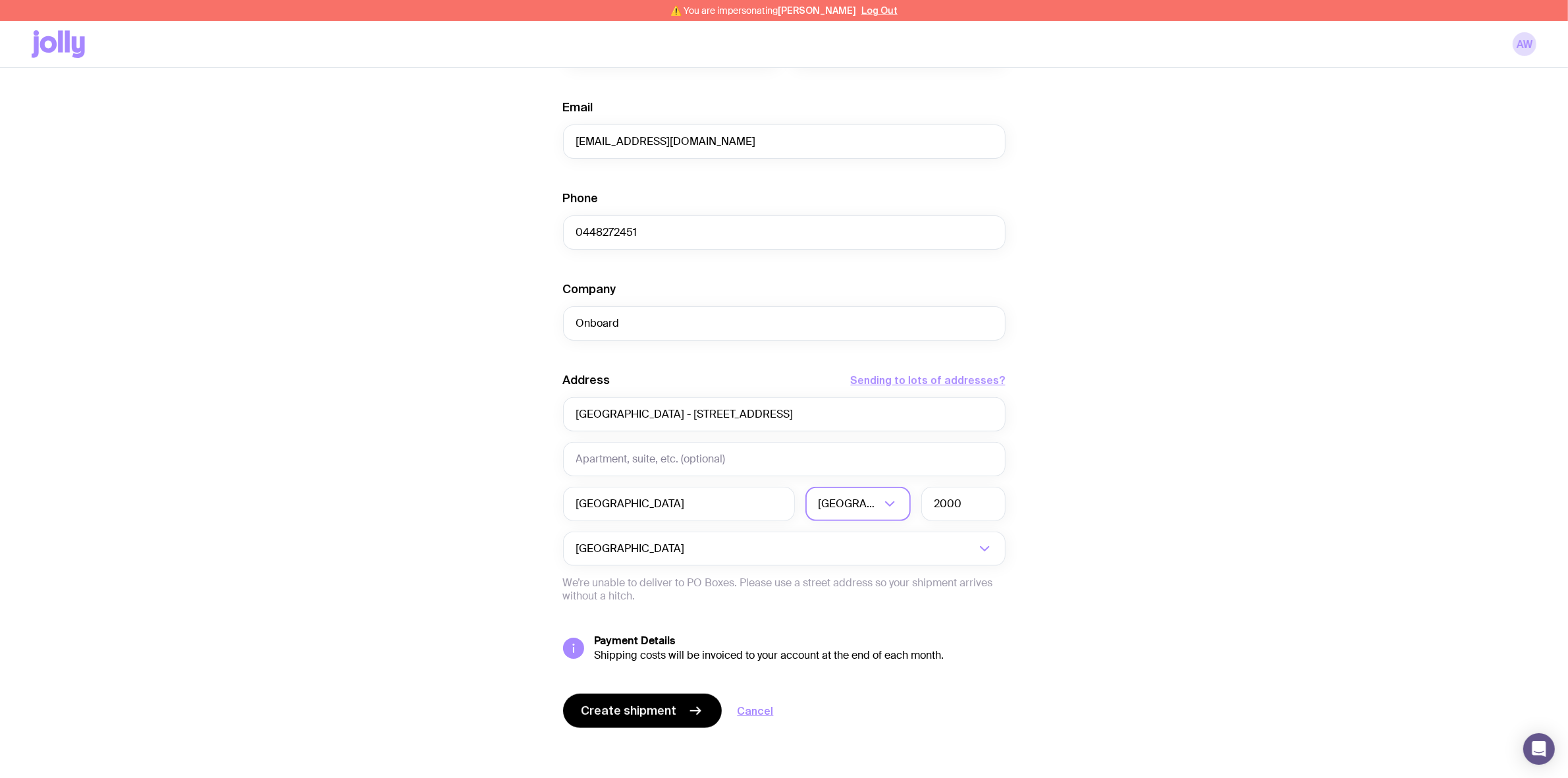
scroll to position [527, 0]
click at [653, 702] on span "Create shipment" at bounding box center [629, 709] width 96 height 16
